Goal: Task Accomplishment & Management: Manage account settings

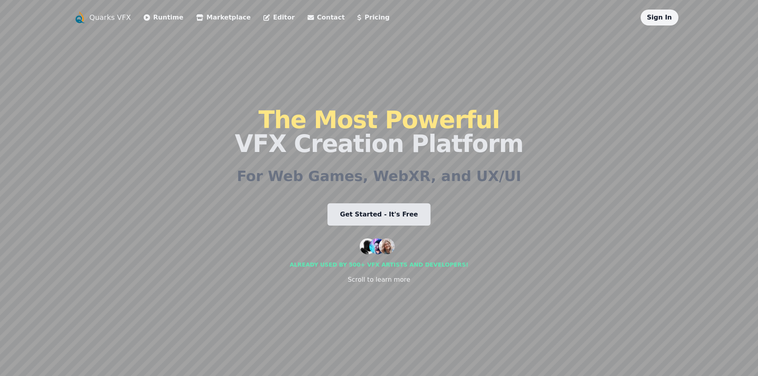
click at [660, 13] on div "Sign In" at bounding box center [660, 18] width 38 height 16
click at [662, 17] on link "Sign In" at bounding box center [659, 18] width 25 height 8
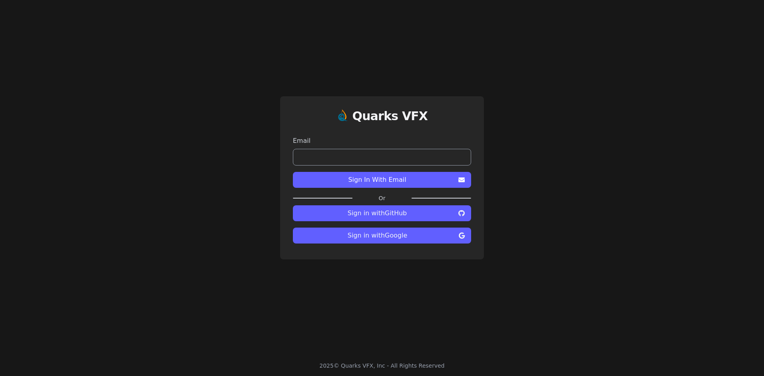
click at [439, 163] on input "email" at bounding box center [382, 157] width 178 height 17
type input "**********"
click at [384, 184] on span "Sign In With Email" at bounding box center [377, 180] width 156 height 10
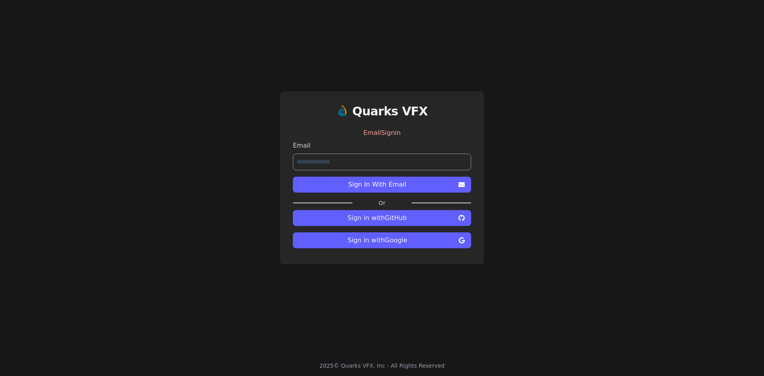
click at [367, 132] on div "EmailSignin" at bounding box center [382, 133] width 178 height 16
